Goal: Task Accomplishment & Management: Complete application form

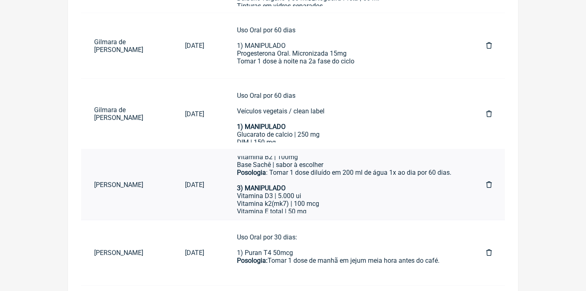
scroll to position [163, 0]
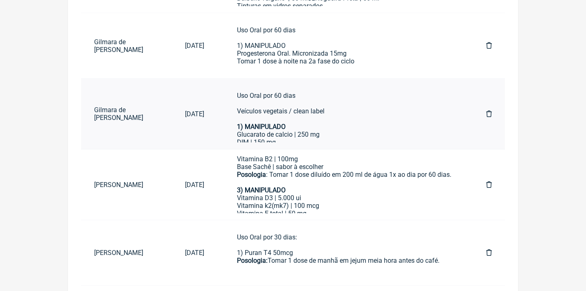
click at [347, 123] on div "1) MANIPULADO" at bounding box center [345, 123] width 216 height 16
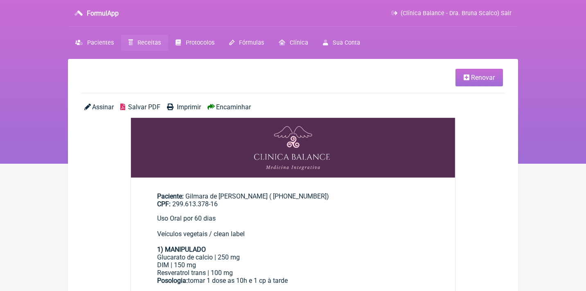
click at [149, 104] on span "Salvar PDF" at bounding box center [144, 107] width 32 height 8
click at [154, 45] on span "Receitas" at bounding box center [148, 42] width 23 height 7
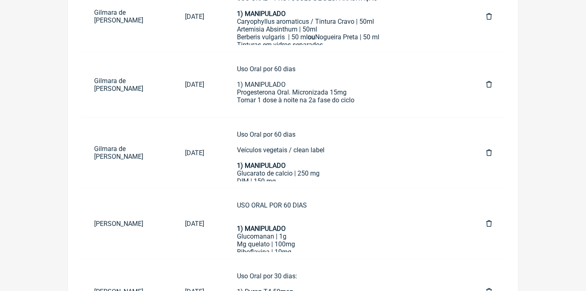
scroll to position [231, 0]
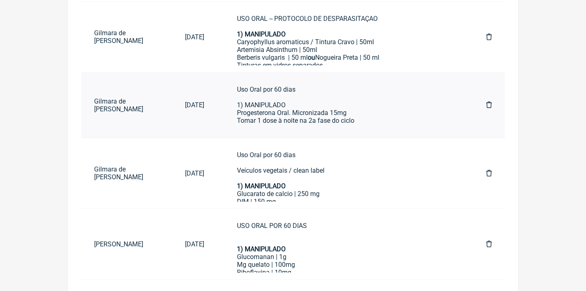
click at [270, 124] on link "Uso Oral por 60 dias 1) MANIPULADO Progesterona Oral. Micronizada 15mg Tomar 1 …" at bounding box center [345, 105] width 243 height 52
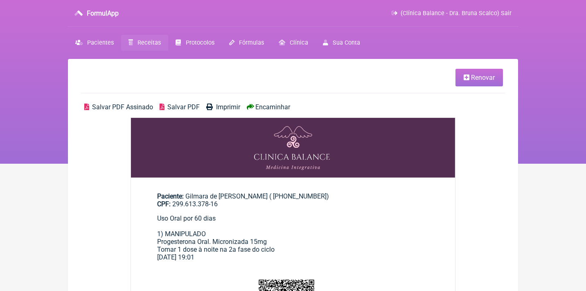
click at [135, 107] on span "Salvar PDF Assinado" at bounding box center [122, 107] width 61 height 8
click at [140, 43] on span "Receitas" at bounding box center [148, 42] width 23 height 7
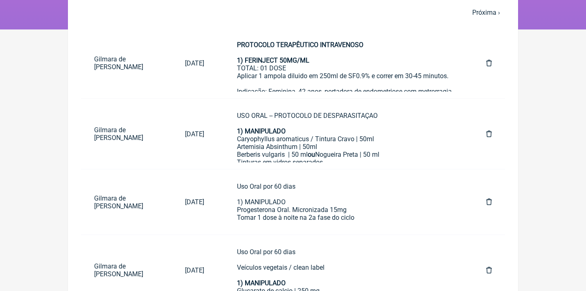
scroll to position [132, 0]
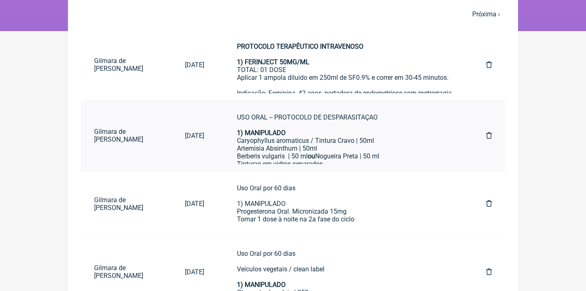
click at [274, 152] on div "Berberis vulgaris | 50 ml ou Nogueira Preta | 50 ml" at bounding box center [345, 156] width 216 height 8
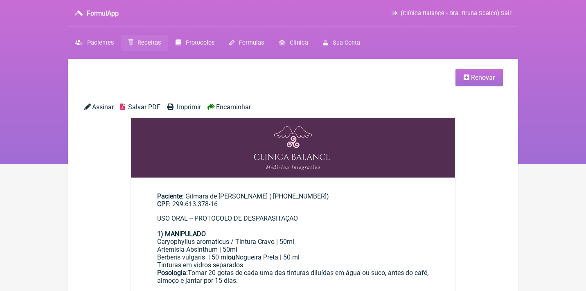
click at [151, 107] on span "Salvar PDF" at bounding box center [144, 107] width 32 height 8
click at [147, 39] on span "Receitas" at bounding box center [148, 42] width 23 height 7
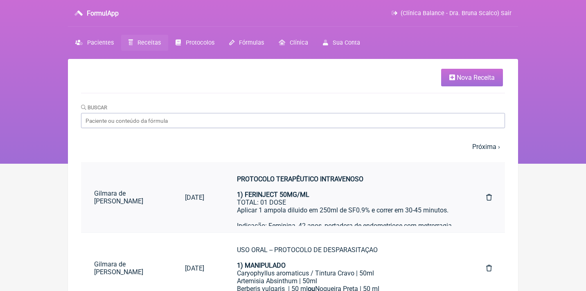
click at [274, 207] on div "1) FERINJECT 50MG/ML TOTAL: 01 DOSE Aplicar 1 ampola diluido em 250ml de SF0.9%…" at bounding box center [345, 222] width 216 height 62
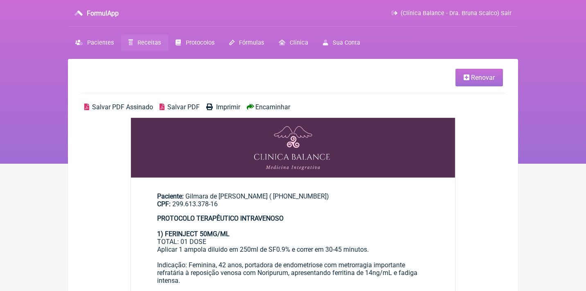
click at [137, 109] on span "Salvar PDF Assinado" at bounding box center [122, 107] width 61 height 8
click at [147, 44] on span "Receitas" at bounding box center [148, 42] width 23 height 7
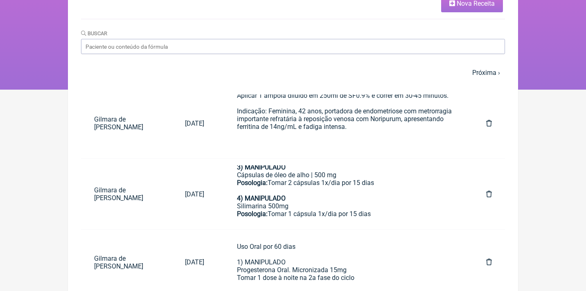
scroll to position [54, 0]
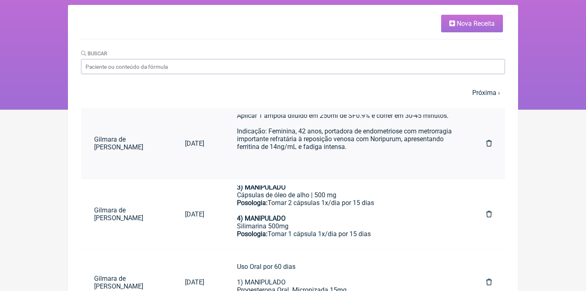
click at [267, 141] on div "1) FERINJECT 50MG/ML TOTAL: 01 DOSE Aplicar 1 ampola diluido em 250ml de SF0.9%…" at bounding box center [345, 127] width 216 height 62
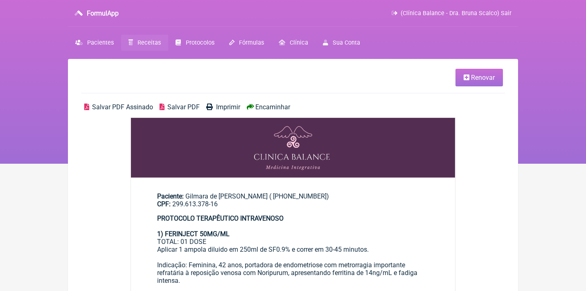
click at [471, 77] on span "Renovar" at bounding box center [483, 78] width 24 height 8
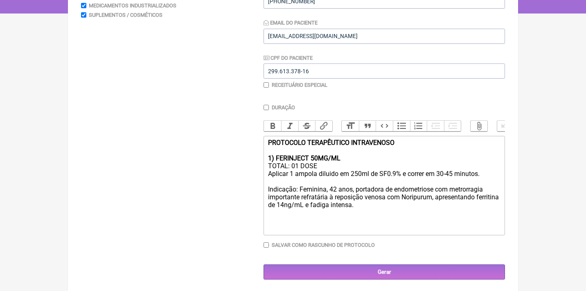
scroll to position [150, 0]
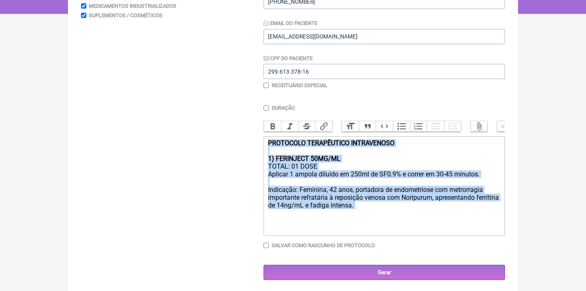
drag, startPoint x: 404, startPoint y: 207, endPoint x: 260, endPoint y: 105, distance: 176.4
click at [262, 105] on form "Buscar Protocolos Formulas Medicamentos Industrializados Suplementos / Cosmétic…" at bounding box center [293, 114] width 424 height 330
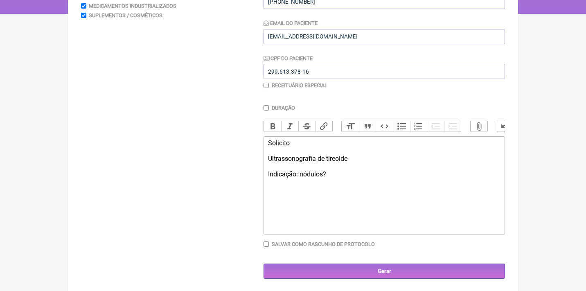
click at [362, 154] on div "Solicito Ultrassonografia de tireoide Indicação: nódulos?" at bounding box center [384, 158] width 232 height 39
type trix-editor "<div>Solicito<br><br>Ultrassonografia de tireoide com Doppler colorido<br><br>I…"
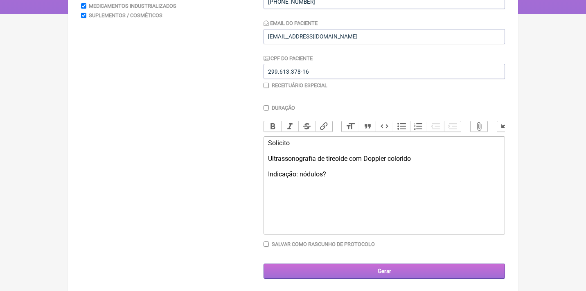
click at [409, 267] on input "Gerar" at bounding box center [383, 270] width 241 height 15
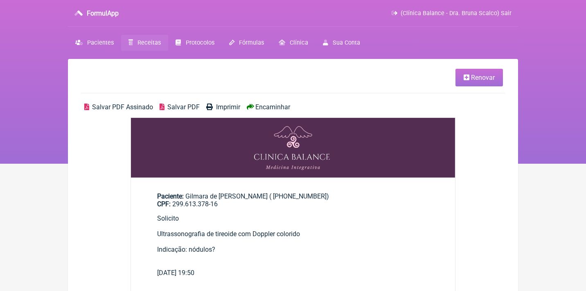
click at [119, 110] on div "Salvar PDF Assinado Salvar PDF Imprimir Encaminhar" at bounding box center [293, 110] width 424 height 14
click at [117, 107] on span "Salvar PDF Assinado" at bounding box center [122, 107] width 61 height 8
click at [471, 78] on span "Renovar" at bounding box center [483, 78] width 24 height 8
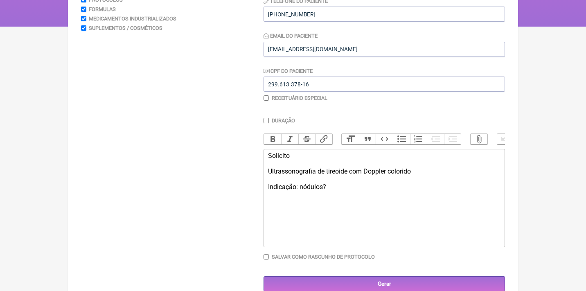
scroll to position [141, 0]
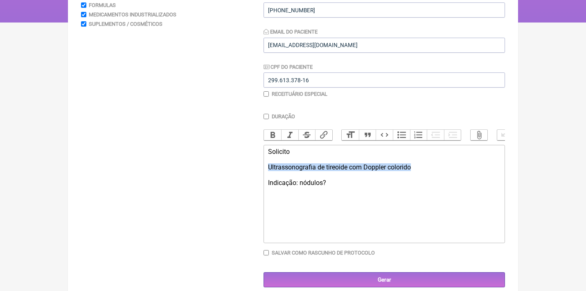
drag, startPoint x: 432, startPoint y: 164, endPoint x: 253, endPoint y: 166, distance: 179.1
click at [254, 167] on form "Buscar Protocolos Formulas Medicamentos Industrializados Suplementos / Cosmétic…" at bounding box center [293, 123] width 424 height 330
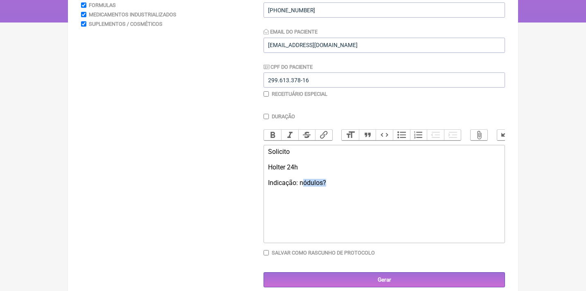
drag, startPoint x: 344, startPoint y: 185, endPoint x: 300, endPoint y: 179, distance: 43.7
click at [302, 180] on trix-editor "Solicito Holter 24h Indicação: nódulos?" at bounding box center [383, 194] width 241 height 98
type trix-editor "<div>Solicito<br><br>Holter 24h<br><br>Indicação: arritmia?</div><div><br><br><…"
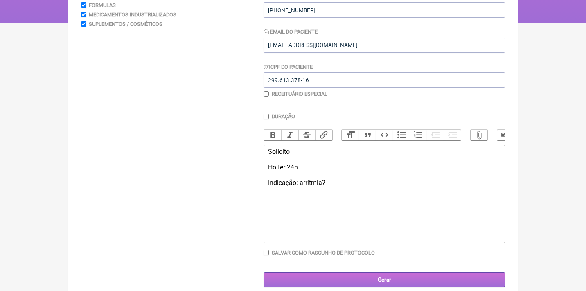
click at [372, 280] on input "Gerar" at bounding box center [383, 279] width 241 height 15
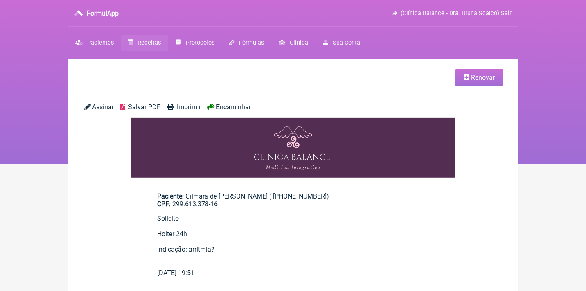
click at [105, 107] on span "Assinar" at bounding box center [103, 107] width 22 height 8
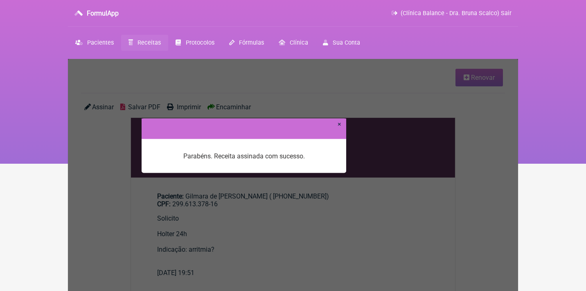
click at [339, 125] on link "×" at bounding box center [339, 124] width 4 height 8
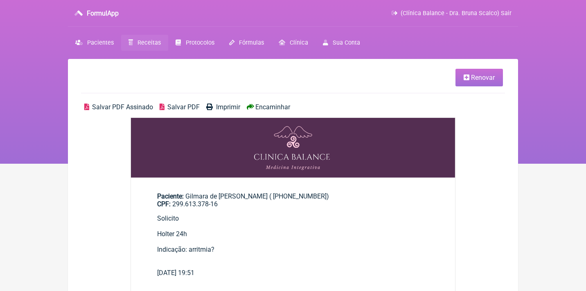
click at [137, 105] on span "Salvar PDF Assinado" at bounding box center [122, 107] width 61 height 8
click at [143, 45] on span "Receitas" at bounding box center [148, 42] width 23 height 7
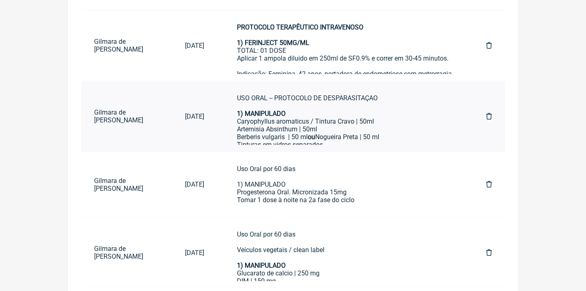
scroll to position [296, 0]
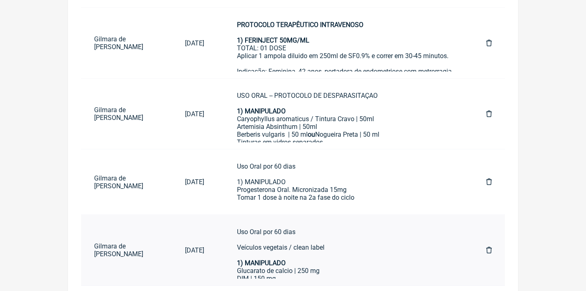
click at [285, 259] on strong "1) MANIPULADO" at bounding box center [261, 263] width 49 height 8
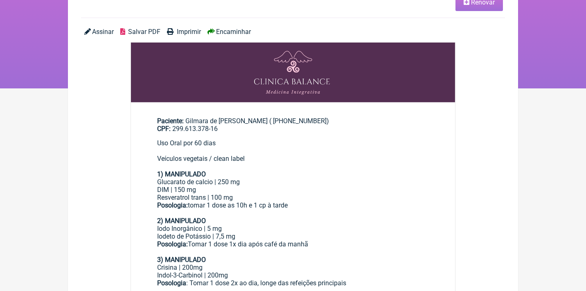
scroll to position [74, 0]
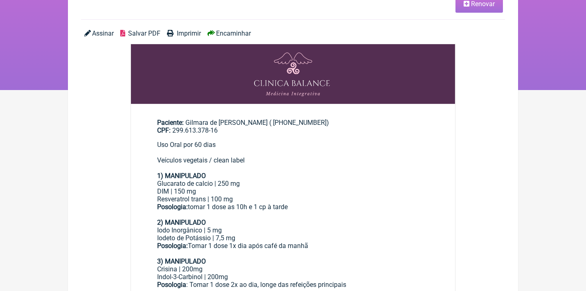
click at [477, 7] on span "Renovar" at bounding box center [483, 4] width 24 height 8
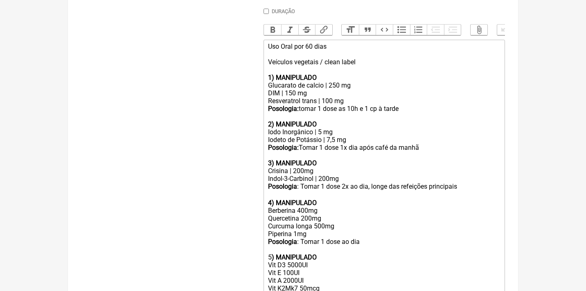
scroll to position [257, 0]
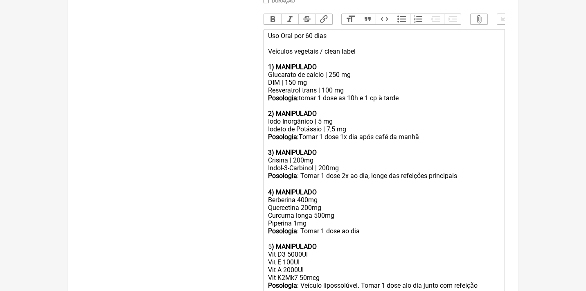
click at [317, 214] on div "Berberina 400mg Quercetina 200mg Curcuma longa 500mg Piperina 1mg Posologia : T…" at bounding box center [384, 289] width 232 height 186
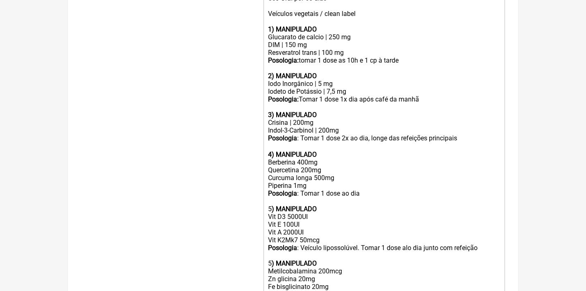
scroll to position [295, 0]
click at [337, 269] on div "Berberina 400mg Quercetina 200mg Curcuma longa 500mg Piperina 1mg Posologia : T…" at bounding box center [384, 251] width 232 height 186
click at [275, 276] on div "Berberina 400mg Quercetina 200mg Curcuma longa 500mg Piperina 1mg Posologia : T…" at bounding box center [384, 255] width 232 height 194
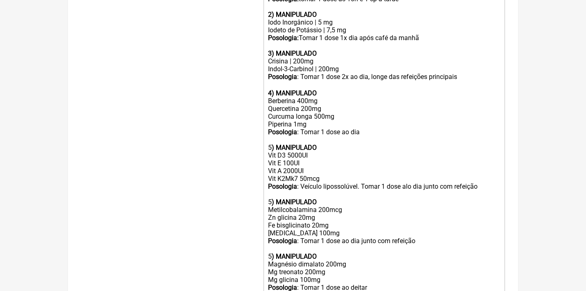
scroll to position [358, 0]
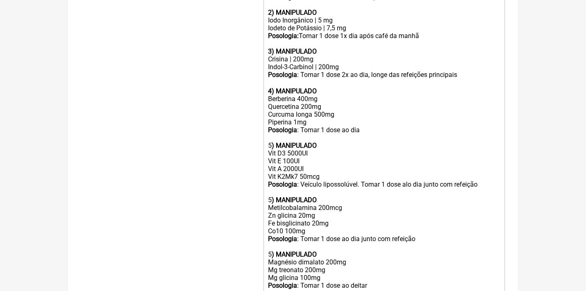
type trix-editor "<div>Uso Oral por 60 dias<br><br>Veículos vegetais / clean label</div><div><br>…"
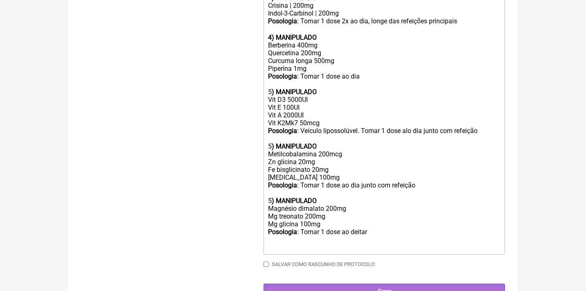
scroll to position [411, 0]
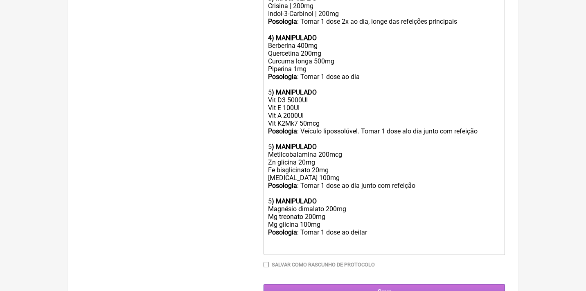
click at [374, 284] on input "Gerar" at bounding box center [383, 291] width 241 height 15
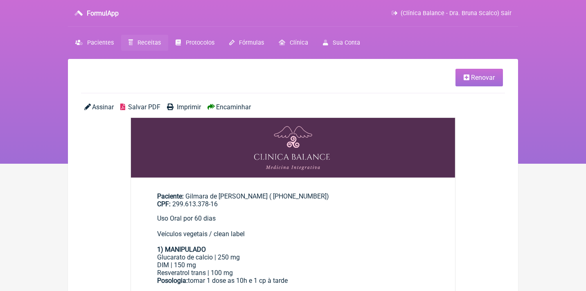
click at [103, 108] on span "Assinar" at bounding box center [103, 107] width 22 height 8
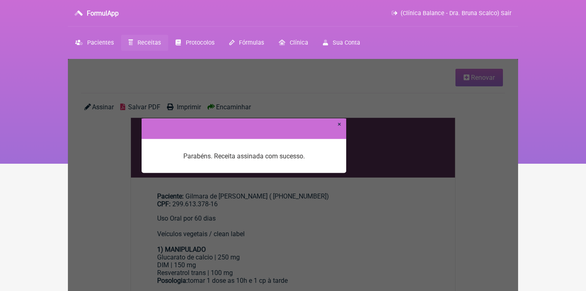
click at [339, 123] on link "×" at bounding box center [339, 124] width 4 height 8
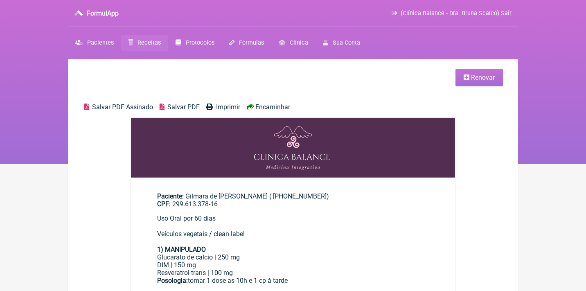
click at [122, 105] on span "Salvar PDF Assinado" at bounding box center [122, 107] width 61 height 8
click at [152, 45] on span "Receitas" at bounding box center [148, 42] width 23 height 7
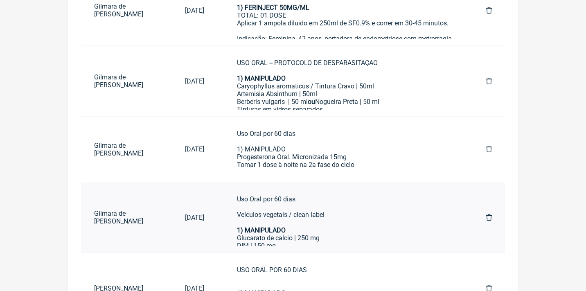
scroll to position [411, 0]
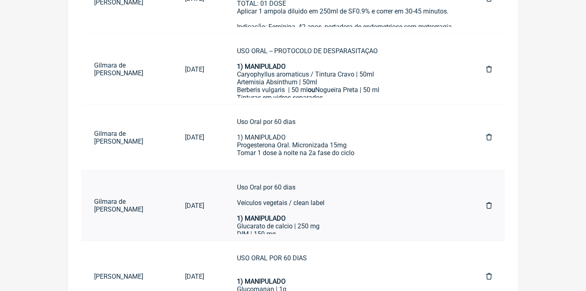
click at [488, 204] on icon at bounding box center [489, 205] width 6 height 7
